Goal: Task Accomplishment & Management: Manage account settings

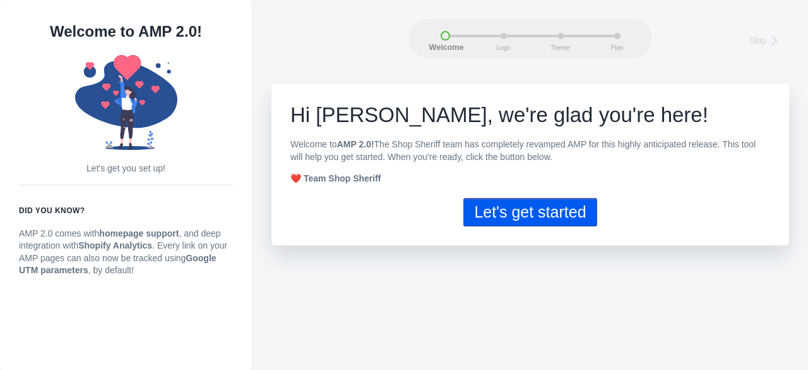
click at [528, 217] on button "Let's get started" at bounding box center [530, 212] width 133 height 28
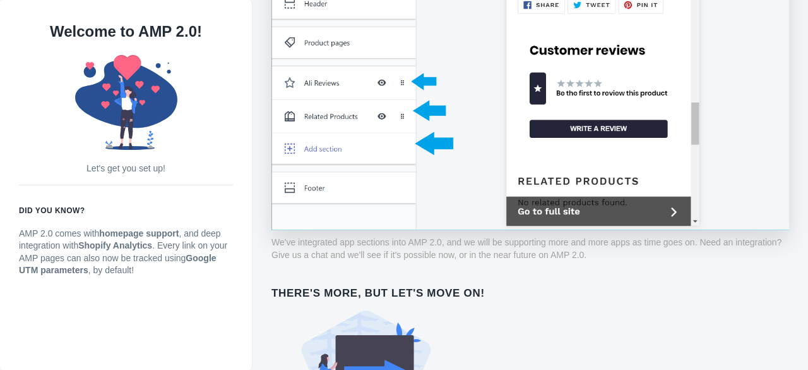
scroll to position [935, 0]
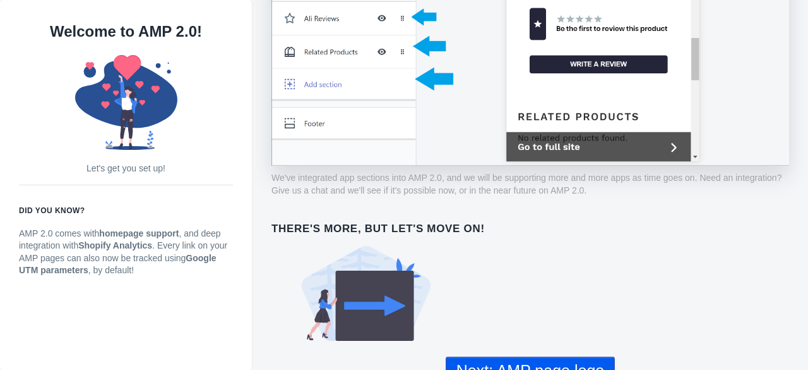
click at [537, 358] on button "Next: AMP page logo" at bounding box center [530, 370] width 169 height 28
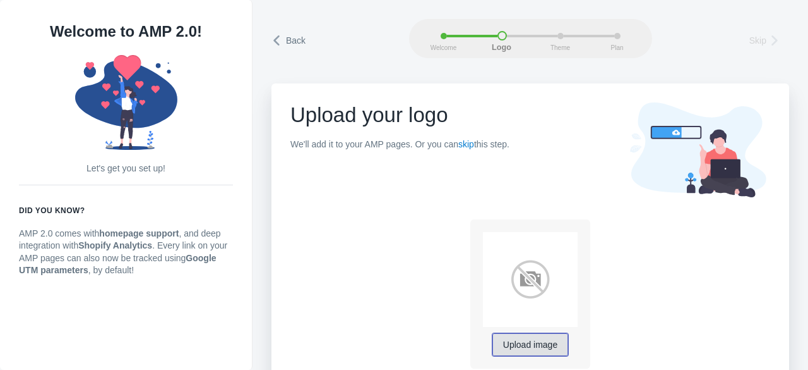
click at [536, 342] on span "Upload image" at bounding box center [530, 345] width 54 height 10
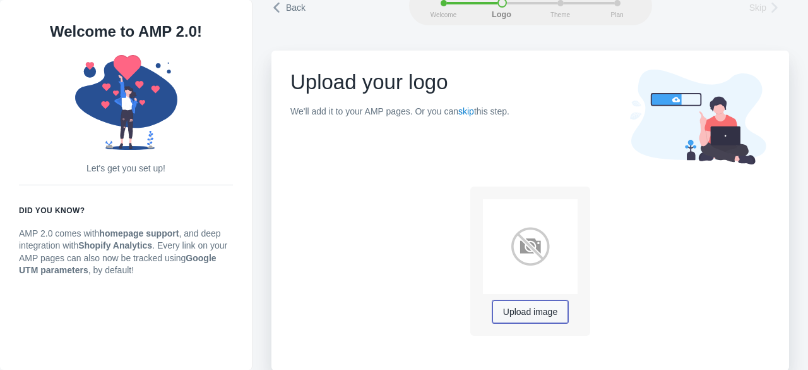
click at [514, 311] on span "Upload image" at bounding box center [530, 312] width 54 height 10
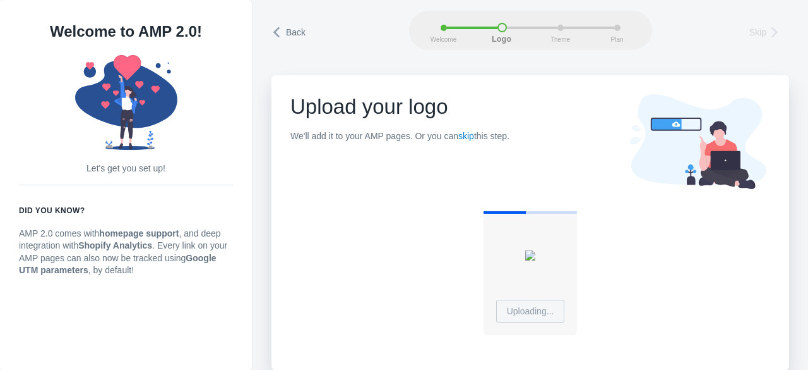
scroll to position [8, 0]
